Goal: Find contact information: Find contact information

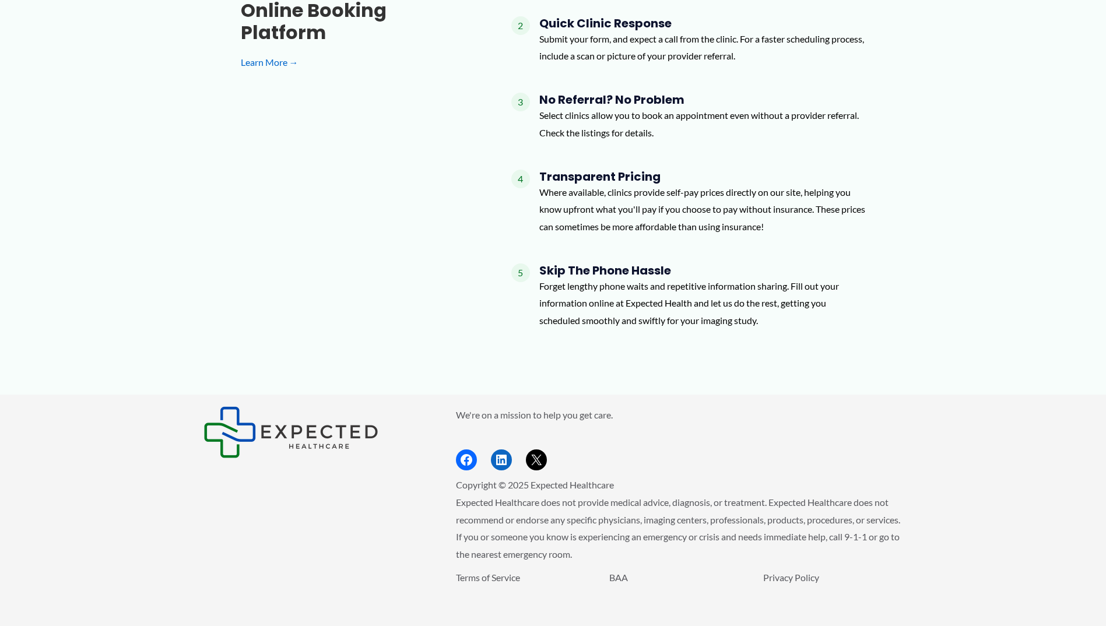
scroll to position [1444, 0]
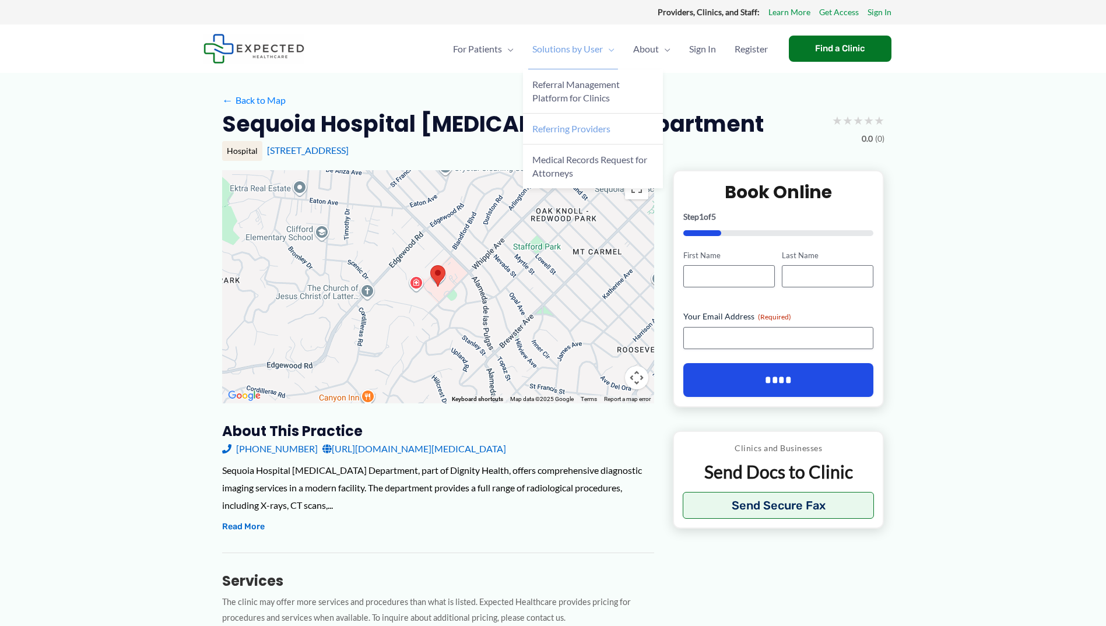
click at [573, 129] on span "Referring Providers" at bounding box center [571, 128] width 78 height 11
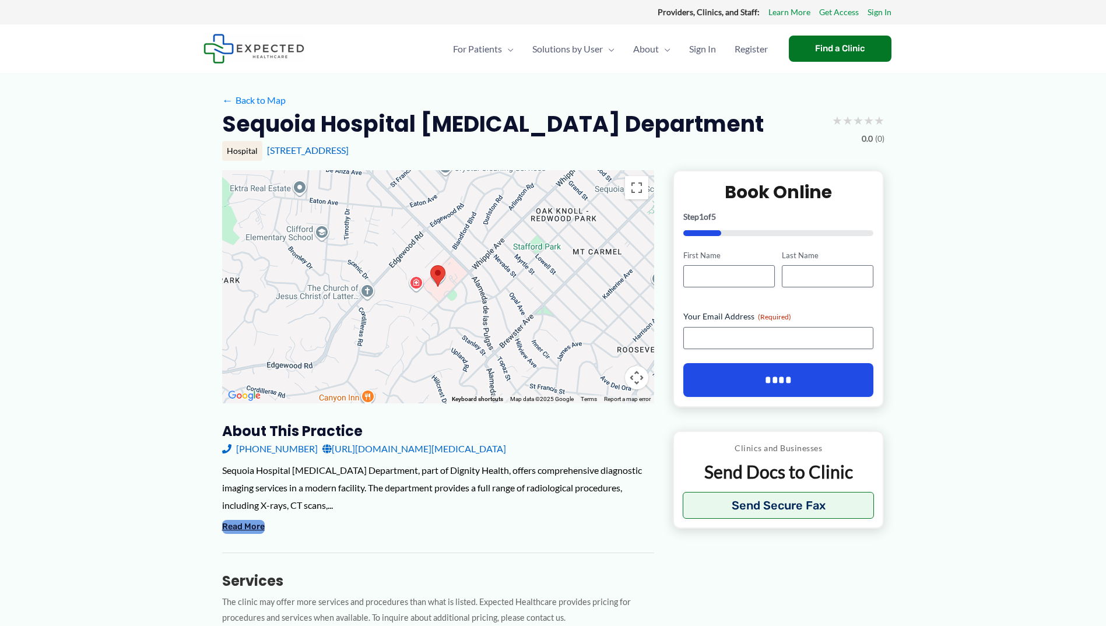
click at [249, 524] on button "Read More" at bounding box center [243, 527] width 43 height 14
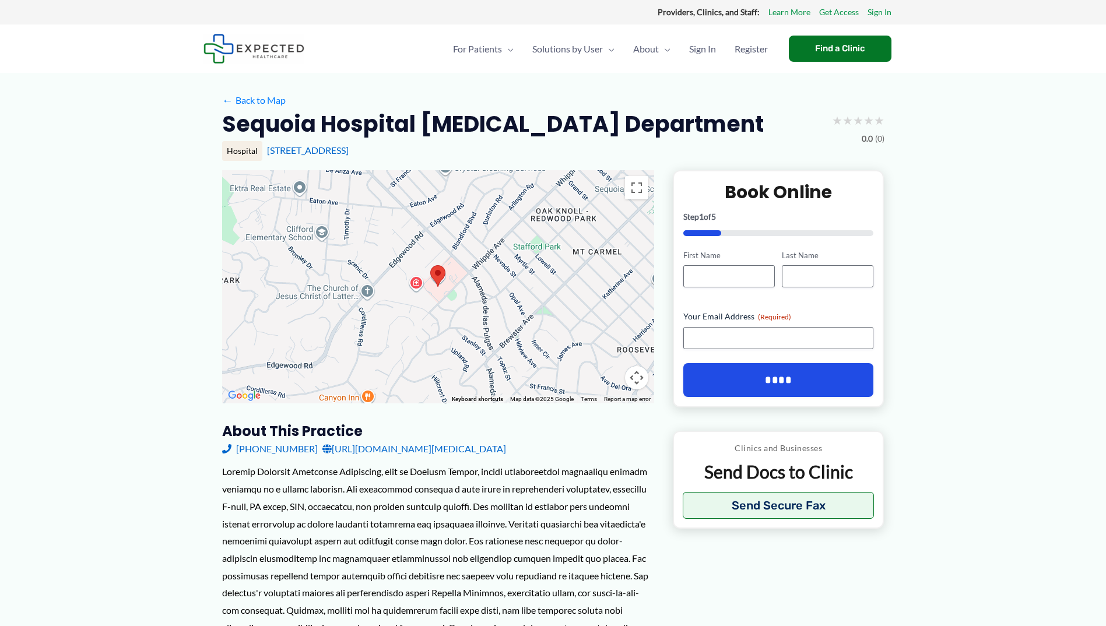
click at [466, 445] on link "[URL][DOMAIN_NAME][MEDICAL_DATA]" at bounding box center [414, 448] width 184 height 17
